Goal: Task Accomplishment & Management: Use online tool/utility

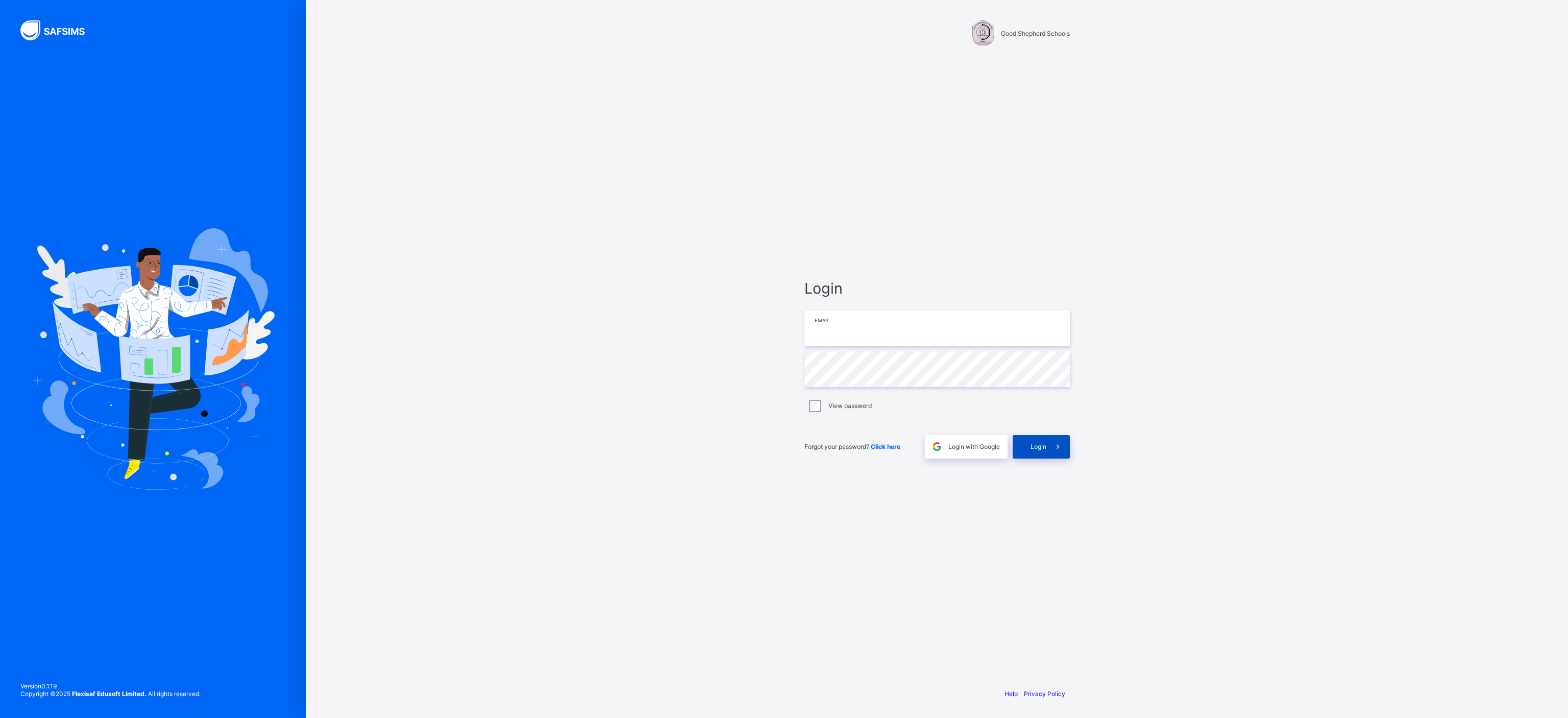
type input "**********"
click at [1039, 443] on span "Login" at bounding box center [1039, 447] width 16 height 8
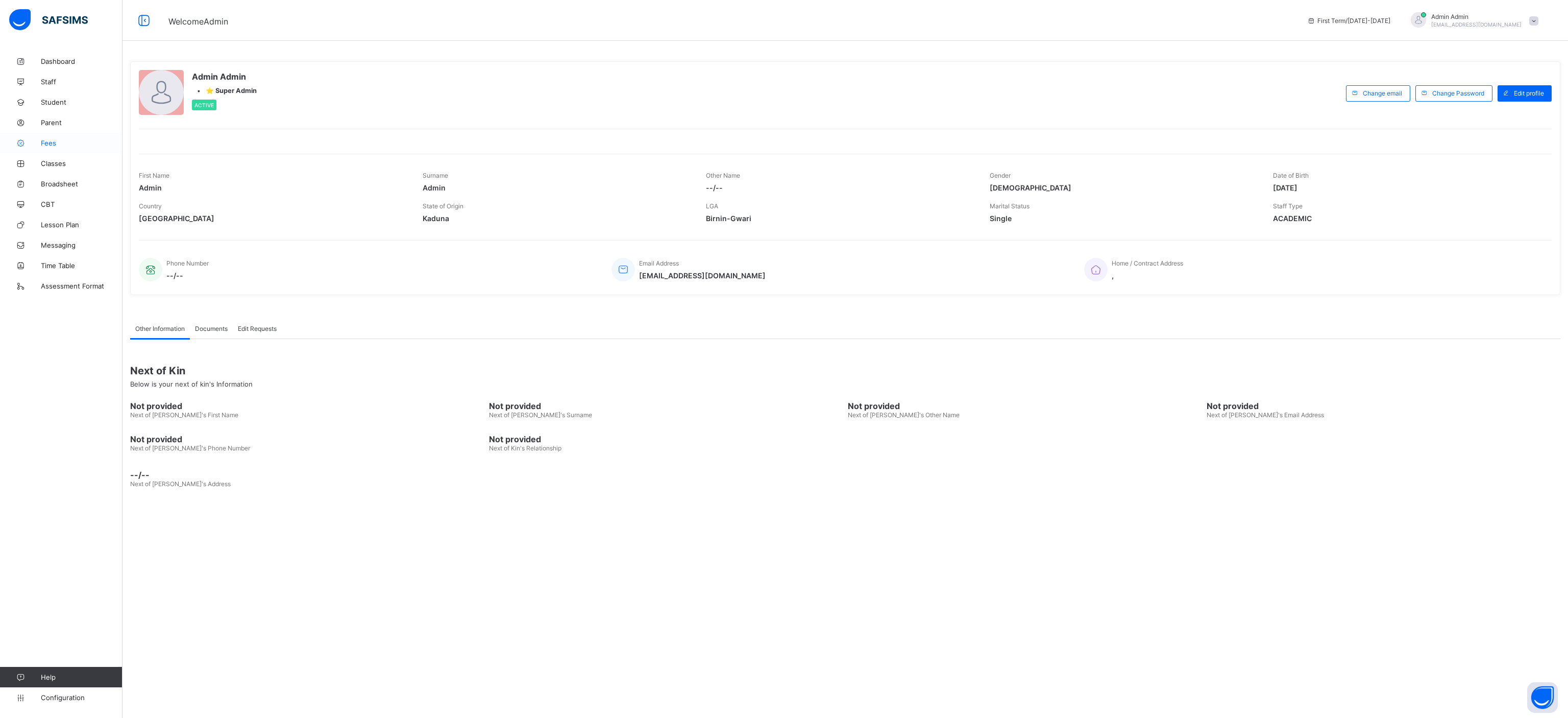
click at [45, 143] on span "Fees" at bounding box center [82, 143] width 82 height 8
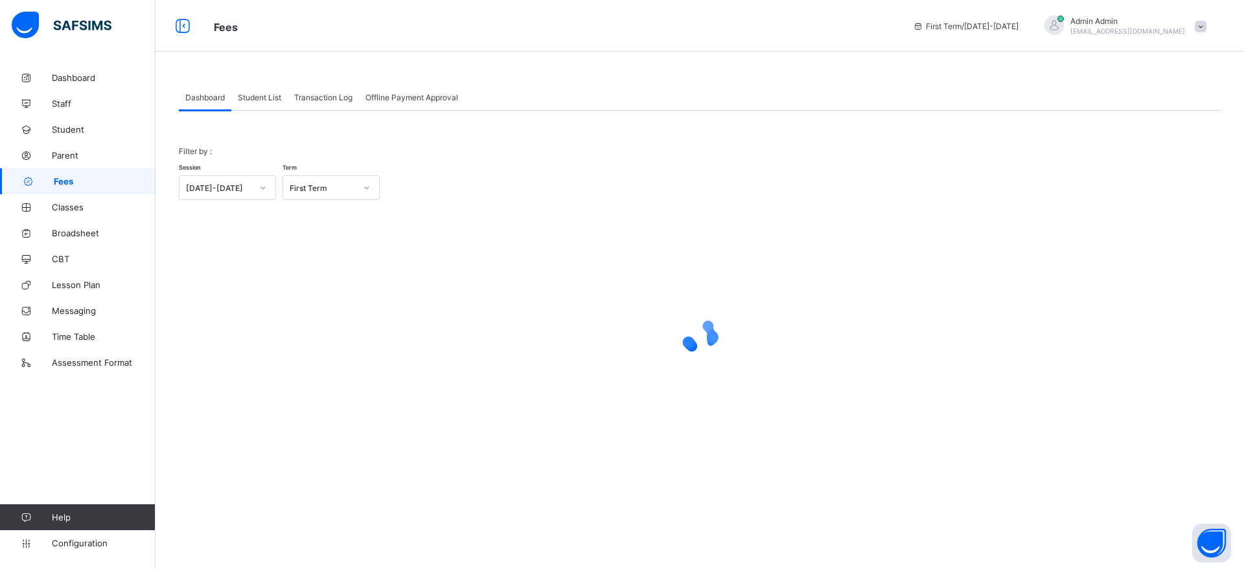
drag, startPoint x: 1638, startPoint y: 4, endPoint x: 257, endPoint y: 106, distance: 1384.3
click at [257, 106] on div "Student List" at bounding box center [259, 97] width 56 height 26
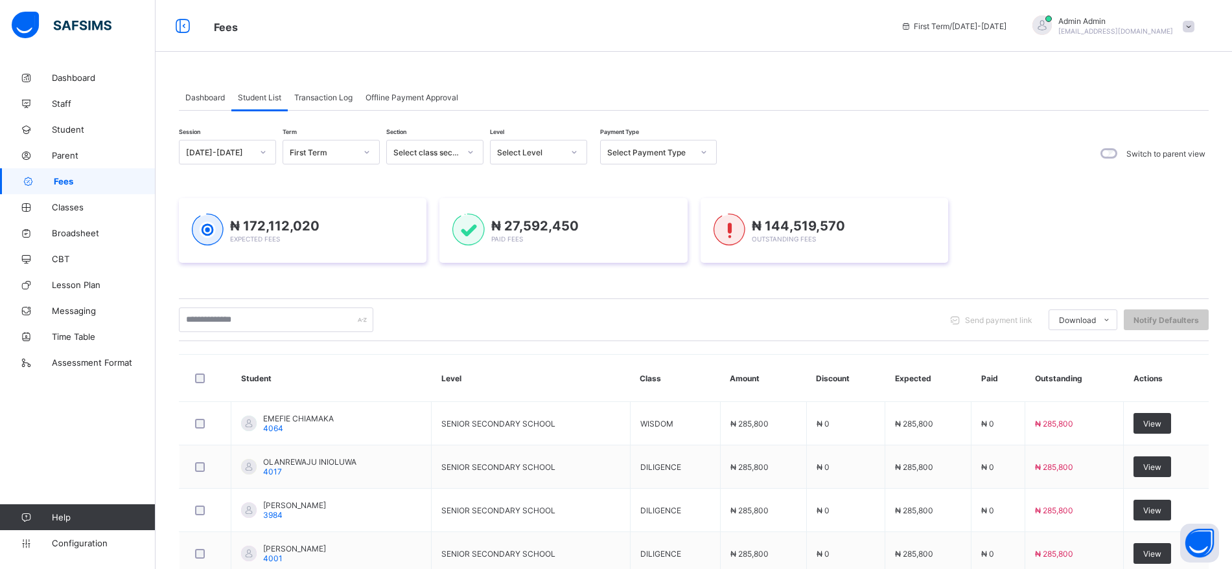
click at [326, 102] on div "Transaction Log" at bounding box center [323, 97] width 71 height 26
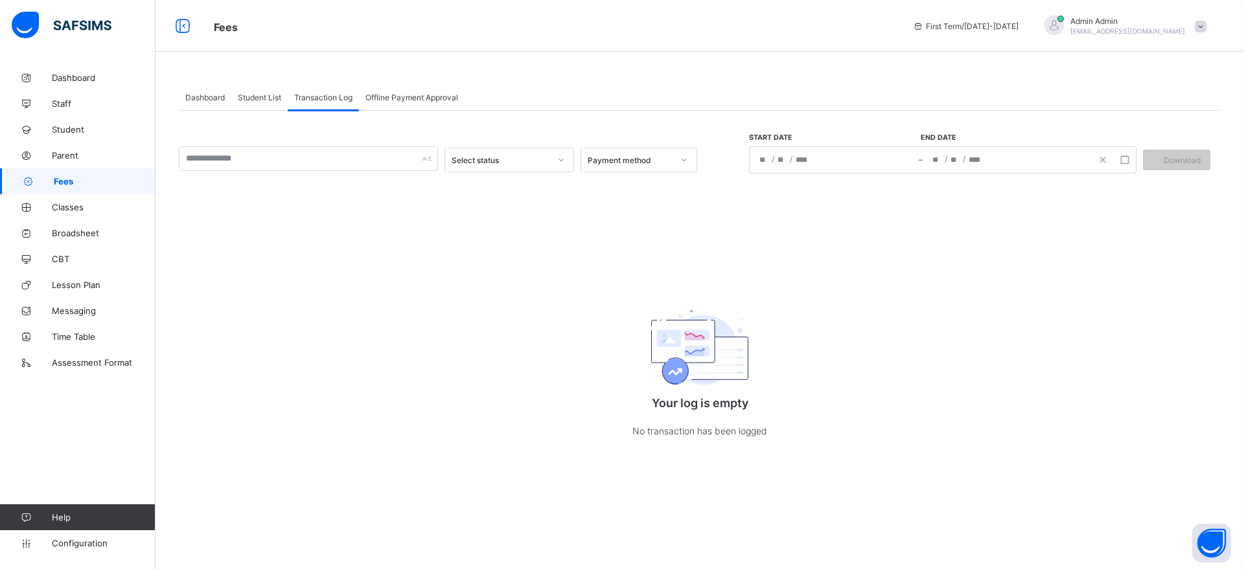
click at [263, 100] on span "Student List" at bounding box center [259, 98] width 43 height 10
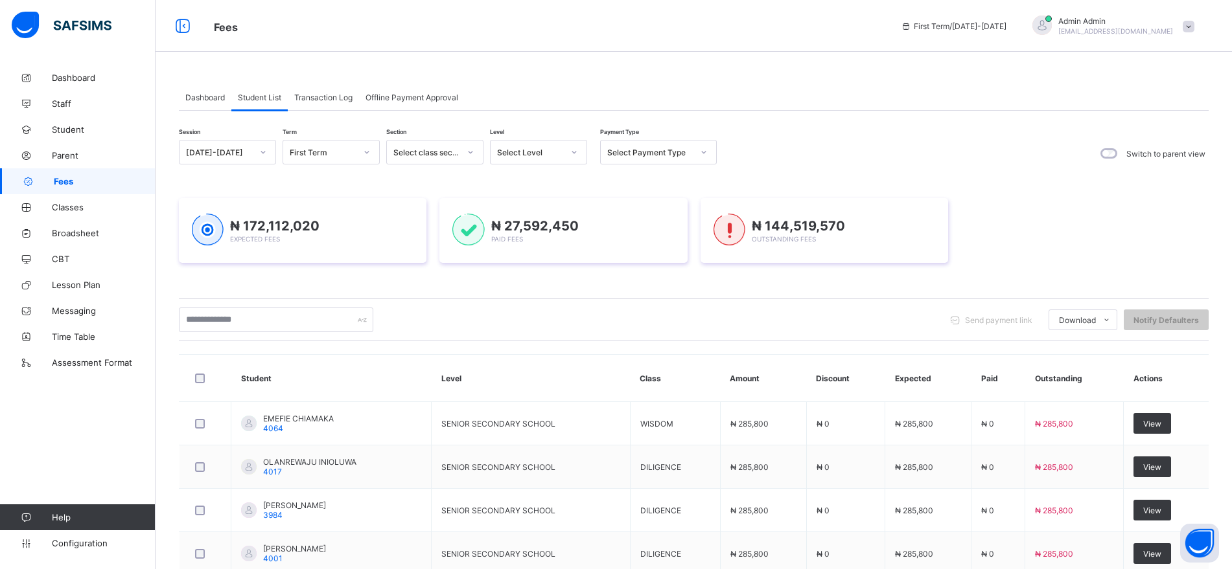
click at [396, 98] on span "Offline Payment Approval" at bounding box center [411, 98] width 93 height 10
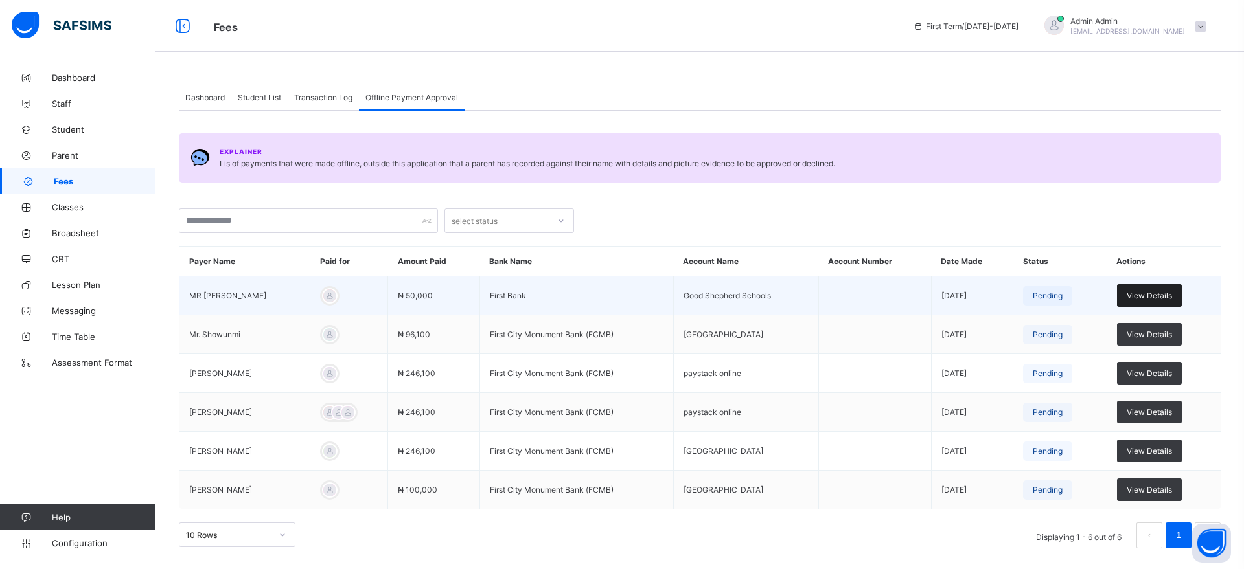
click at [1146, 305] on div "View Details" at bounding box center [1149, 295] width 65 height 23
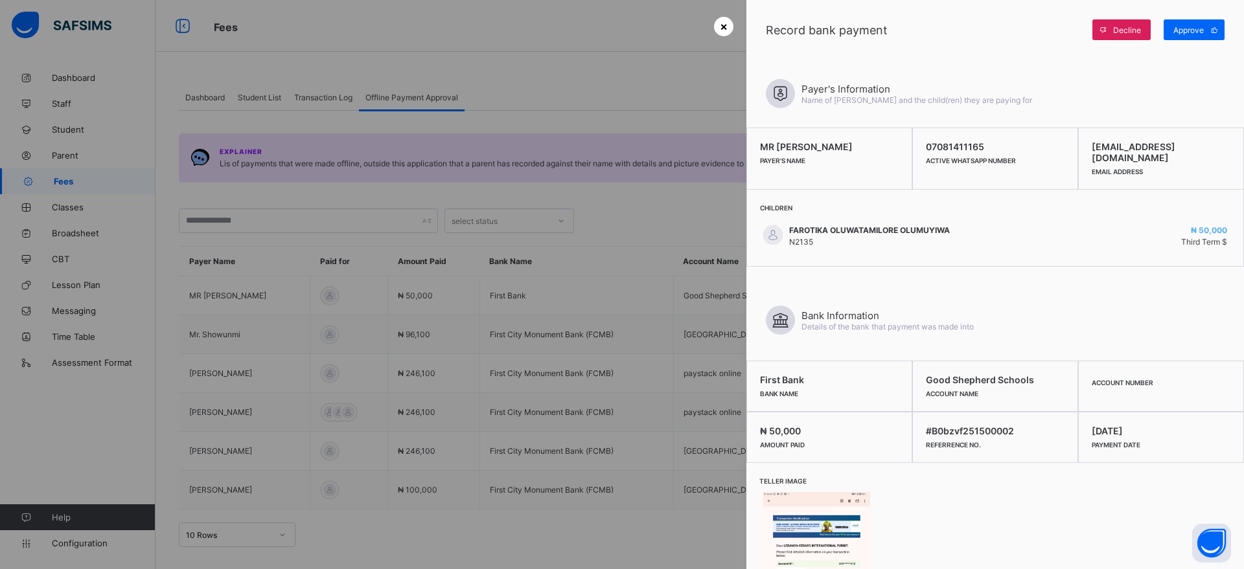
click at [725, 29] on span "×" at bounding box center [724, 26] width 8 height 14
